Goal: Transaction & Acquisition: Purchase product/service

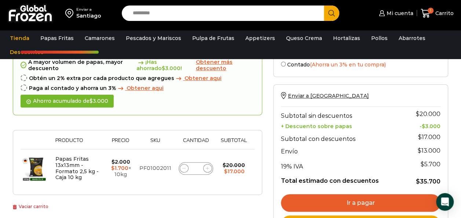
scroll to position [70, 0]
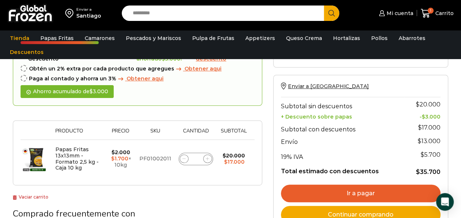
click at [207, 158] on icon at bounding box center [207, 158] width 3 height 3
type input "*"
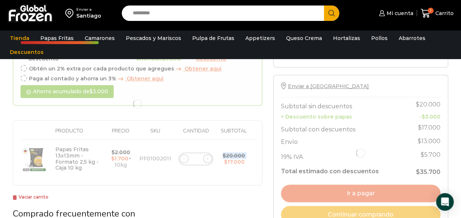
click at [207, 158] on div at bounding box center [137, 104] width 249 height 162
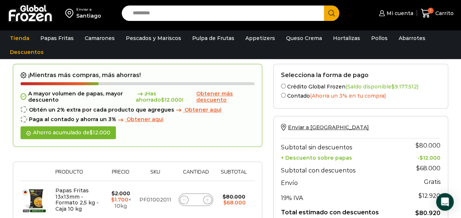
scroll to position [55, 0]
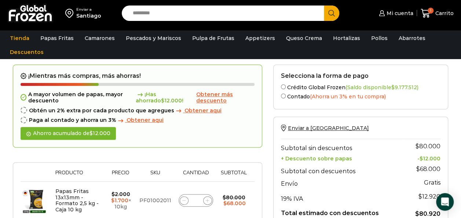
click at [209, 199] on icon at bounding box center [207, 200] width 3 height 3
click at [208, 199] on icon at bounding box center [207, 200] width 3 height 3
click at [207, 199] on icon at bounding box center [207, 200] width 3 height 3
type input "*"
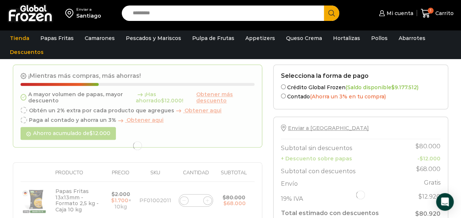
click at [207, 199] on div at bounding box center [137, 146] width 249 height 162
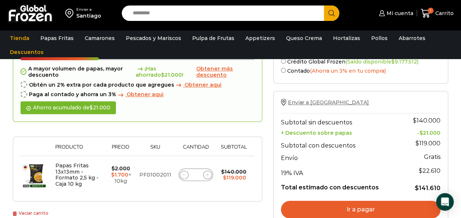
scroll to position [92, 0]
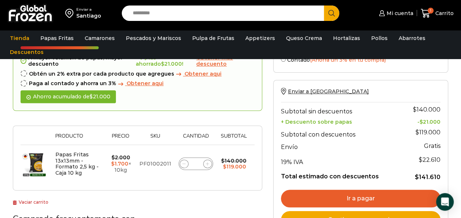
click at [206, 162] on icon at bounding box center [207, 163] width 3 height 3
type input "*"
click at [207, 162] on icon at bounding box center [207, 163] width 3 height 3
type input "**"
